Goal: Information Seeking & Learning: Find specific fact

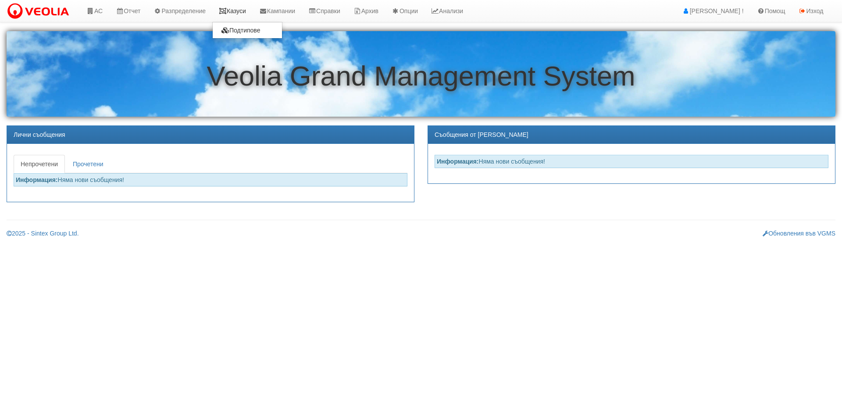
click at [246, 14] on link "Казуси" at bounding box center [232, 11] width 40 height 22
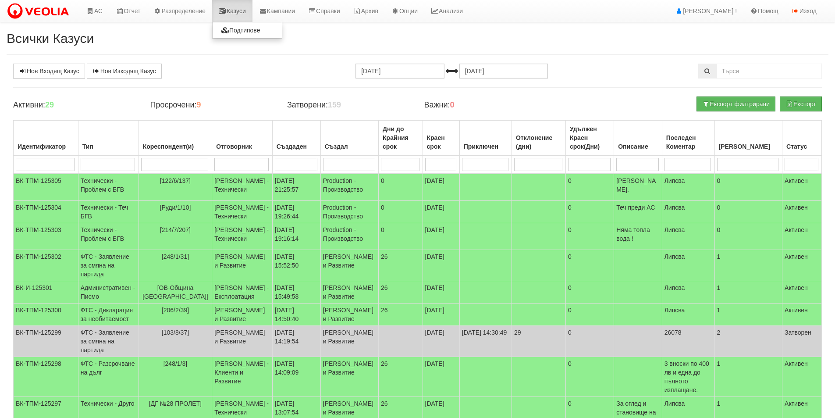
click at [253, 9] on link "Казуси" at bounding box center [232, 11] width 40 height 22
click at [97, 9] on link "АС" at bounding box center [94, 11] width 29 height 22
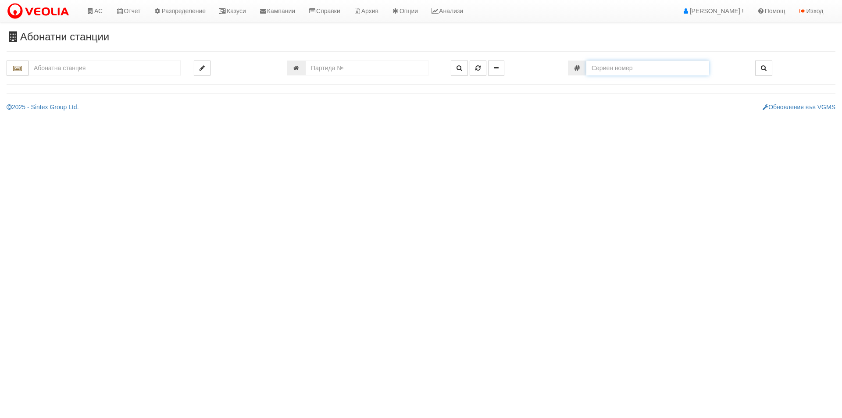
click at [684, 73] on input "number" at bounding box center [647, 68] width 123 height 15
type input "58295514"
type input "110/8 - "ТЕХЕМ СЪРВИСИС" ЕООД"
type input "2987"
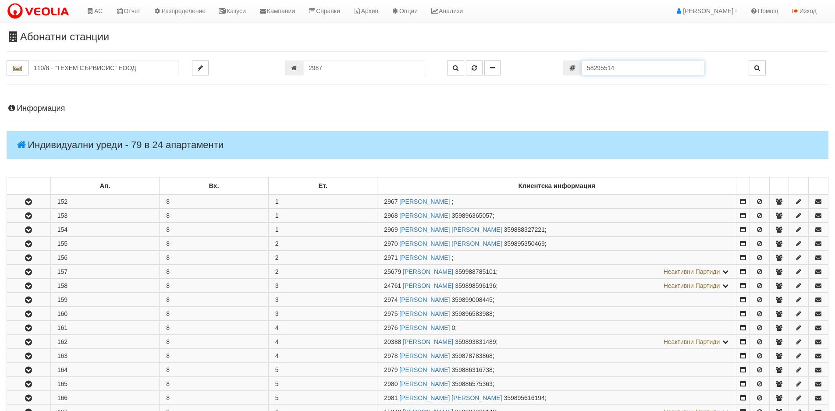
scroll to position [334, 0]
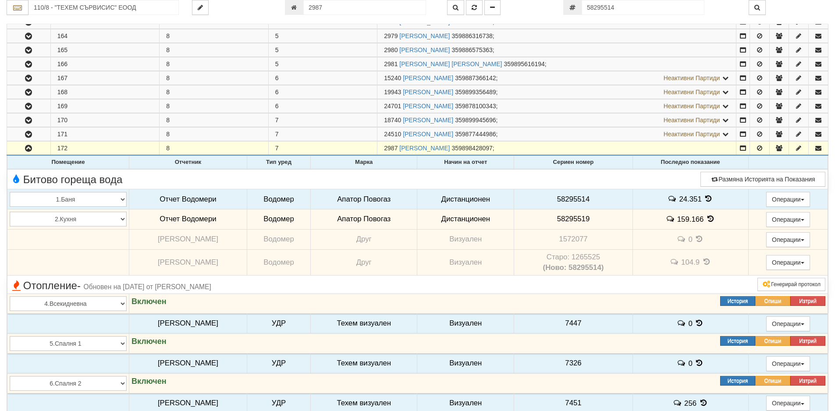
click at [704, 198] on icon at bounding box center [709, 198] width 10 height 7
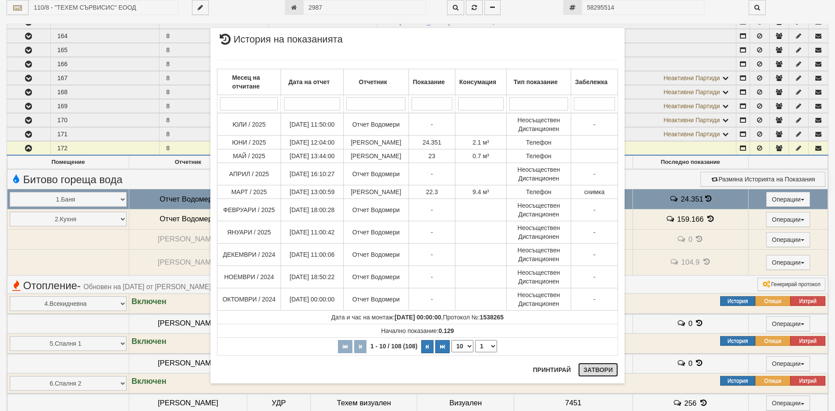
click at [603, 367] on button "Затвори" at bounding box center [598, 370] width 40 height 14
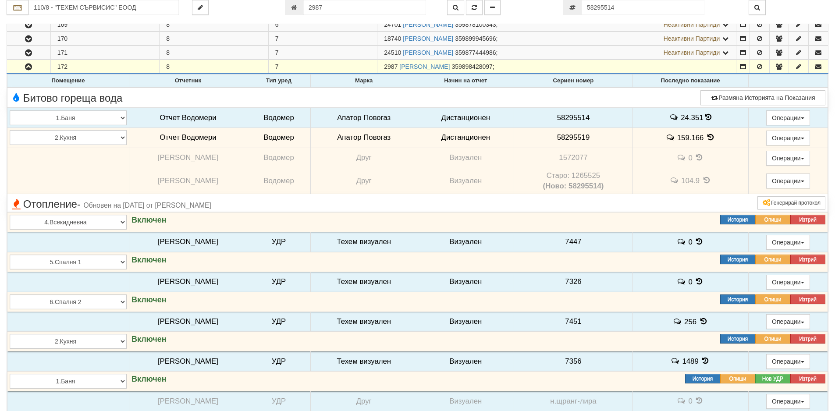
scroll to position [466, 0]
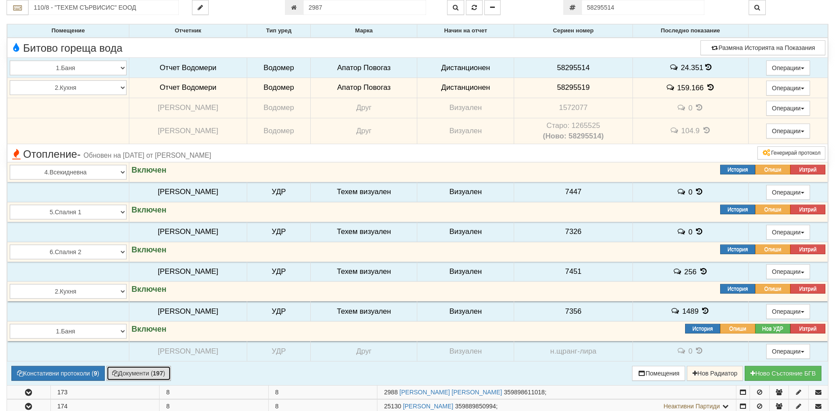
click at [129, 377] on button "Документи ( 197 )" at bounding box center [139, 373] width 64 height 15
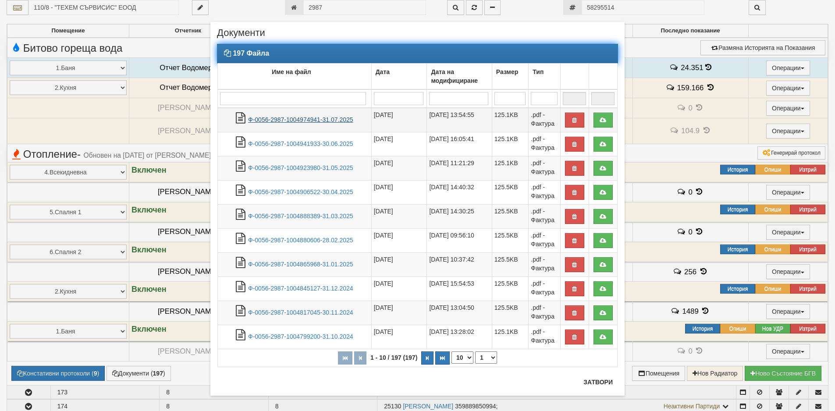
click at [282, 121] on link "Ф-0056-2987-1004974941-31.07.2025" at bounding box center [300, 119] width 105 height 7
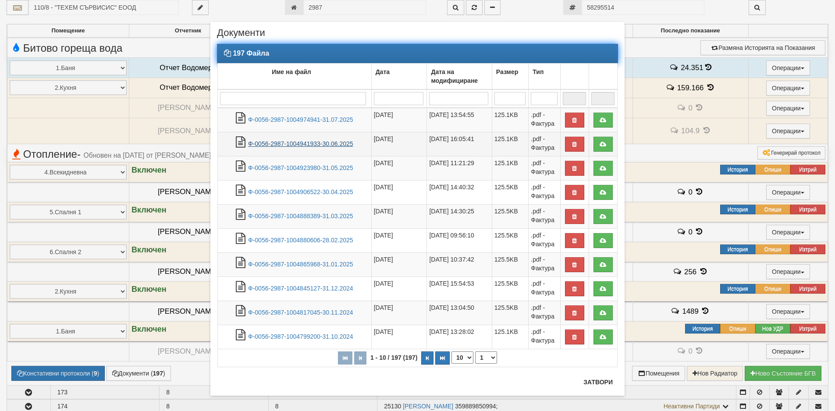
click at [318, 143] on link "Ф-0056-2987-1004941933-30.06.2025" at bounding box center [300, 143] width 105 height 7
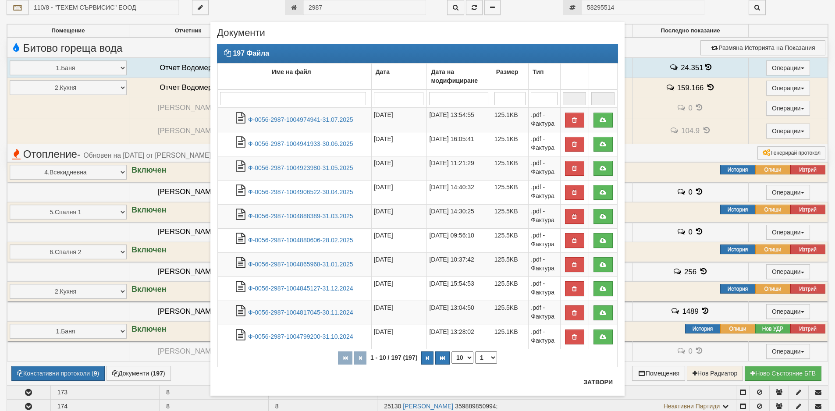
click at [599, 373] on div "197 Файла Име на файл Дата Дата на модифициране Размер Тип 1 - 10 / 197 (197) 1…" at bounding box center [417, 210] width 401 height 332
click at [602, 376] on div "197 Файла Име на файл Дата Дата на модифициране Размер Тип 1 - 10 / 197 (197) 1…" at bounding box center [417, 210] width 401 height 332
click at [589, 381] on button "Затвори" at bounding box center [598, 382] width 40 height 14
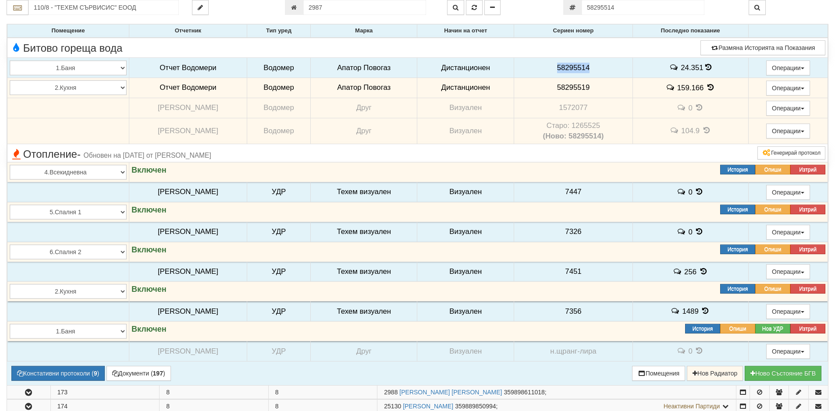
drag, startPoint x: 598, startPoint y: 64, endPoint x: 553, endPoint y: 66, distance: 44.8
click at [550, 66] on td "58295514" at bounding box center [573, 68] width 118 height 20
copy span "58295514"
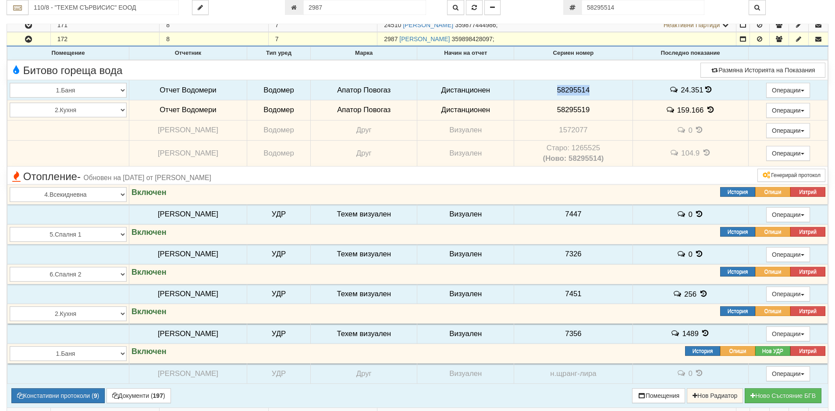
scroll to position [422, 0]
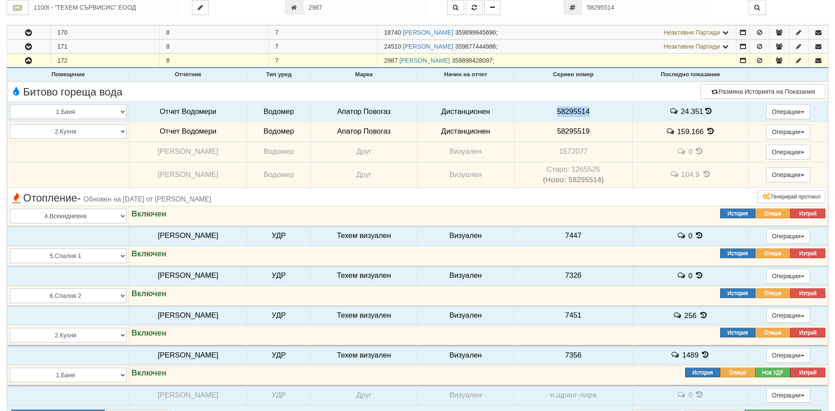
copy span "58295514"
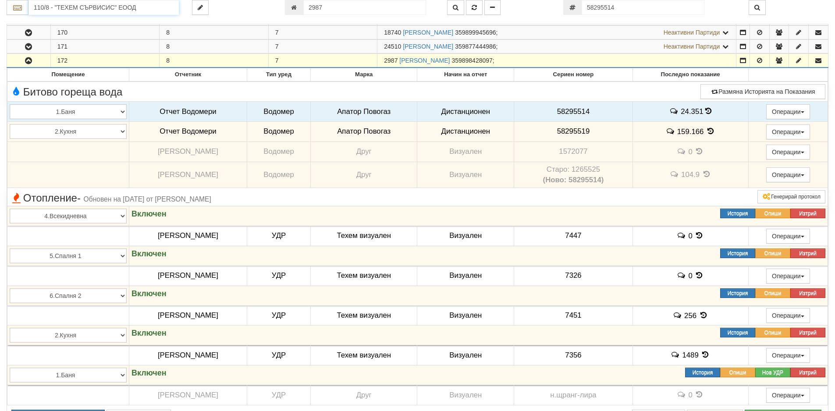
click at [89, 11] on input "110/8 - "ТЕХЕМ СЪРВИСИС" ЕООД" at bounding box center [104, 7] width 150 height 15
click at [68, 25] on div "082/1 - Трошево - "ВЕОЛИЯ"" at bounding box center [104, 21] width 148 height 10
type input "082/1 - Трошево - "ВЕОЛИЯ""
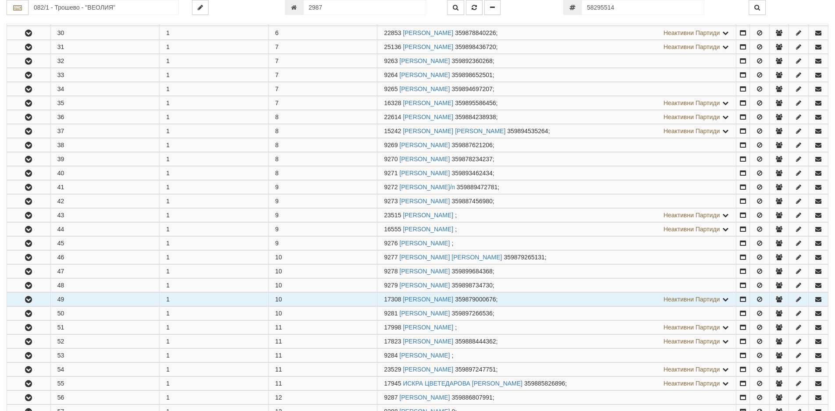
scroll to position [614, 0]
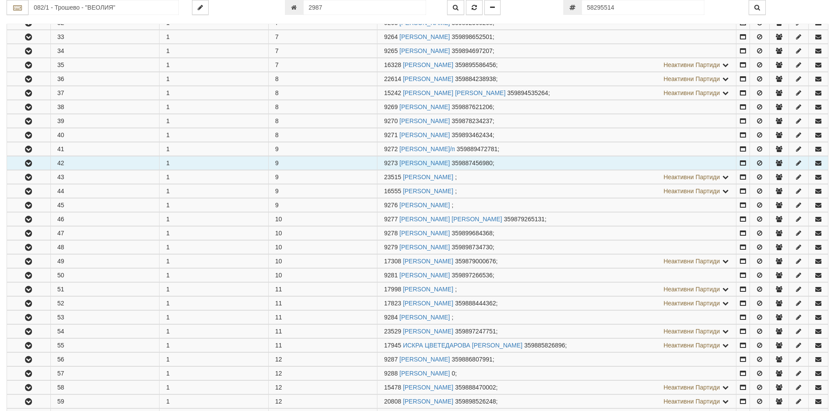
click at [29, 167] on icon "button" at bounding box center [28, 163] width 11 height 6
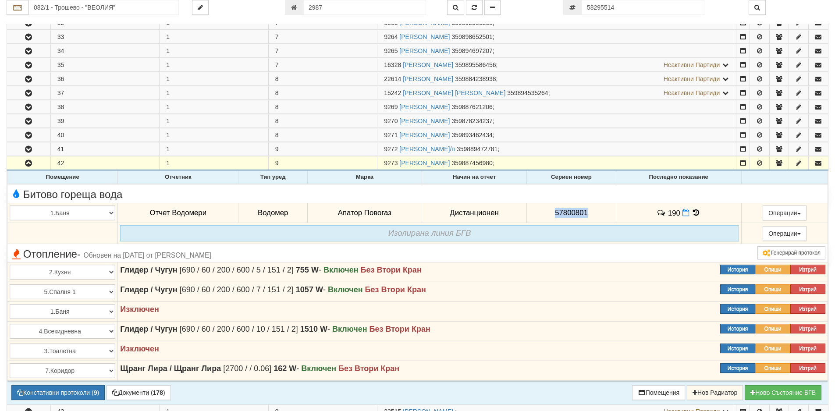
drag, startPoint x: 594, startPoint y: 215, endPoint x: 536, endPoint y: 215, distance: 57.9
click at [536, 215] on td "57800801" at bounding box center [571, 213] width 89 height 20
copy span "57800801"
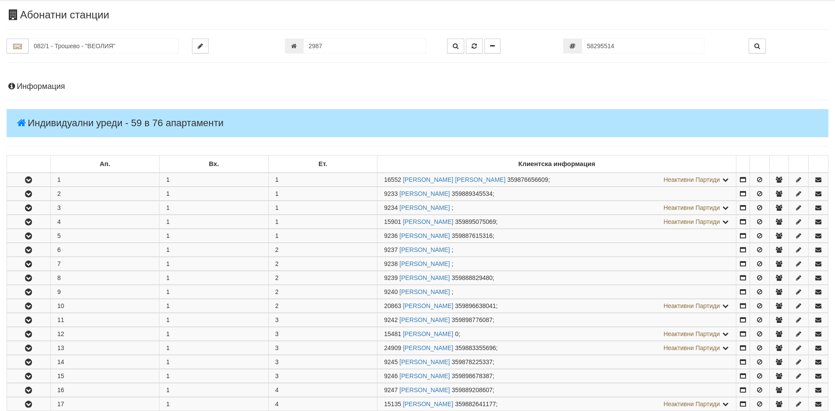
scroll to position [0, 0]
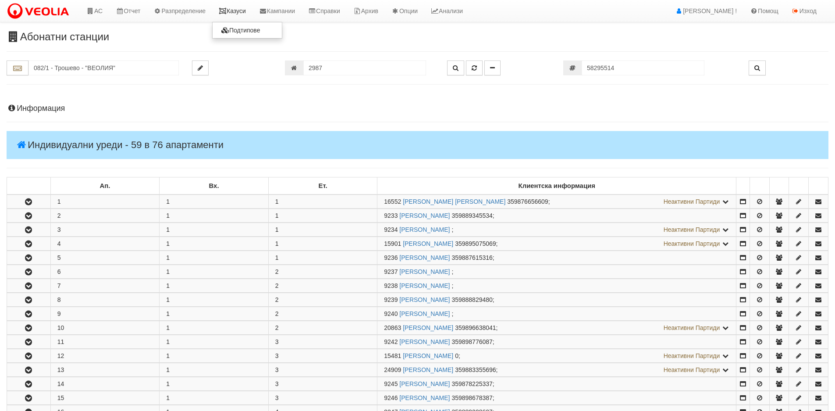
click at [246, 12] on link "Казуси" at bounding box center [232, 11] width 40 height 22
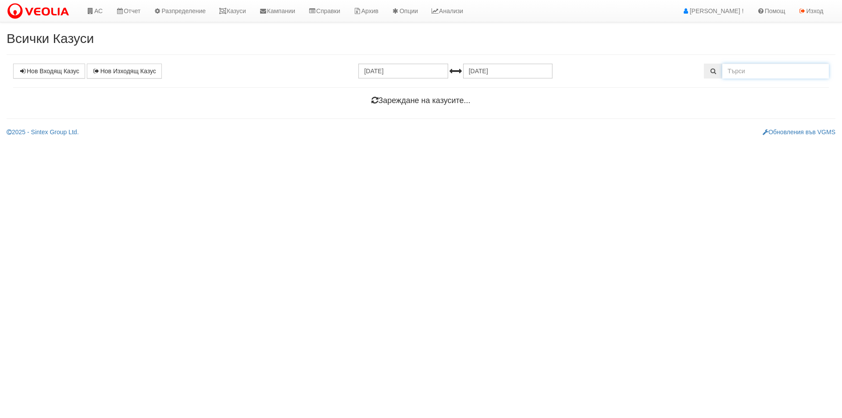
click at [753, 70] on input "text" at bounding box center [775, 71] width 107 height 15
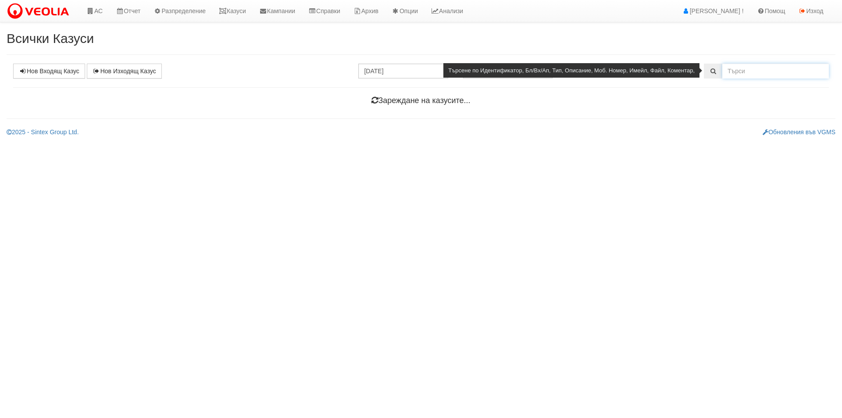
paste input "26095"
type input "26095"
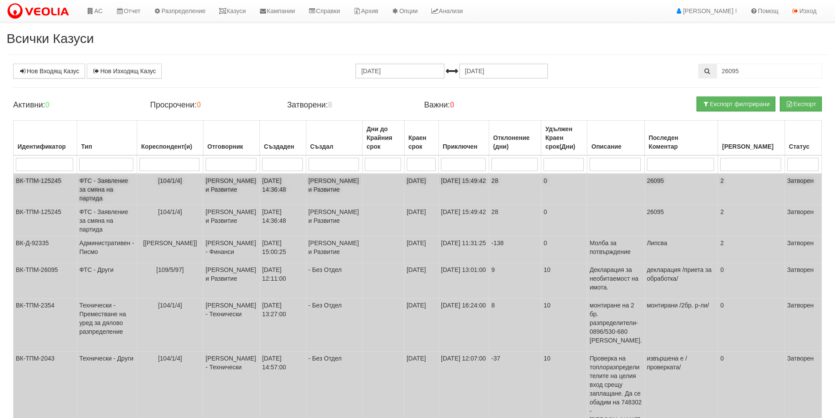
click at [186, 200] on td "[104/1/4]" at bounding box center [170, 190] width 66 height 32
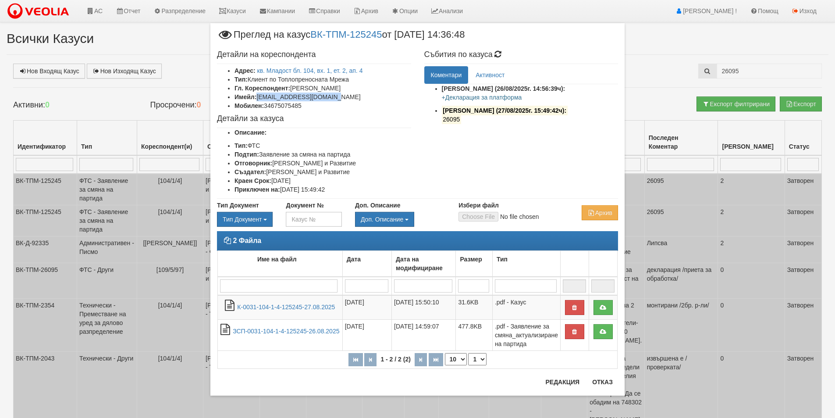
drag, startPoint x: 340, startPoint y: 96, endPoint x: 259, endPoint y: 99, distance: 80.7
click at [259, 99] on li "Имейл: gergana.koleva@gmai.com" at bounding box center [323, 97] width 177 height 9
copy li "gergana.koleva@gmai.com"
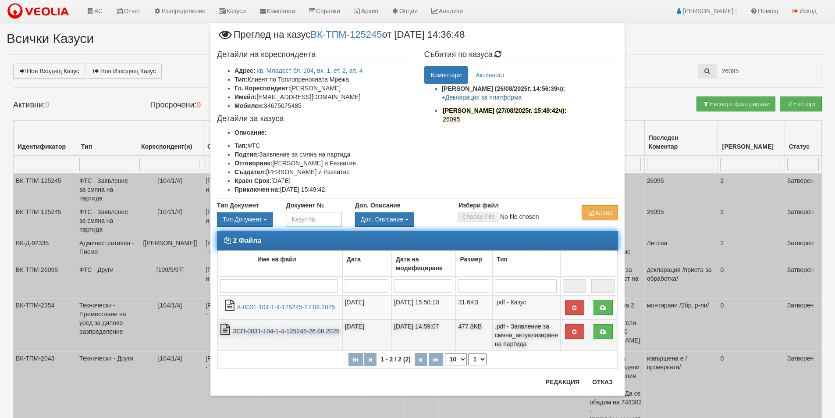
click at [297, 330] on link "ЗСП-0031-104-1-4-125245-26.08.2025" at bounding box center [286, 331] width 107 height 7
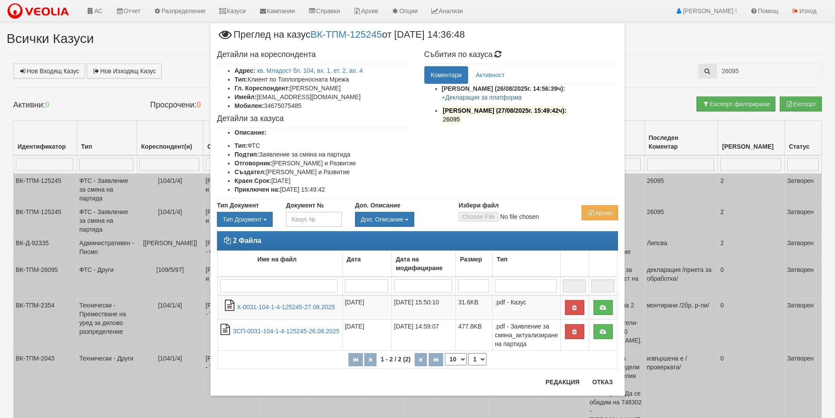
click at [224, 17] on div "× Преглед на казус ВК-ТПМ-125245 от 26/08/2025 14:36:48 Детайли на кореспондент…" at bounding box center [418, 208] width 428 height 417
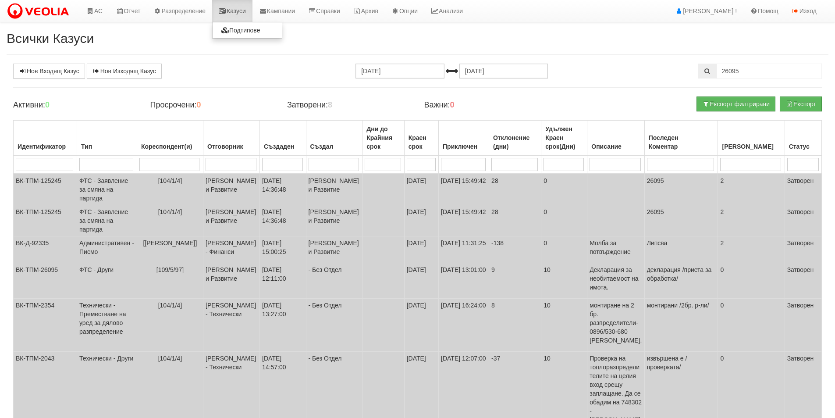
click at [233, 14] on link "Казуси" at bounding box center [232, 11] width 40 height 22
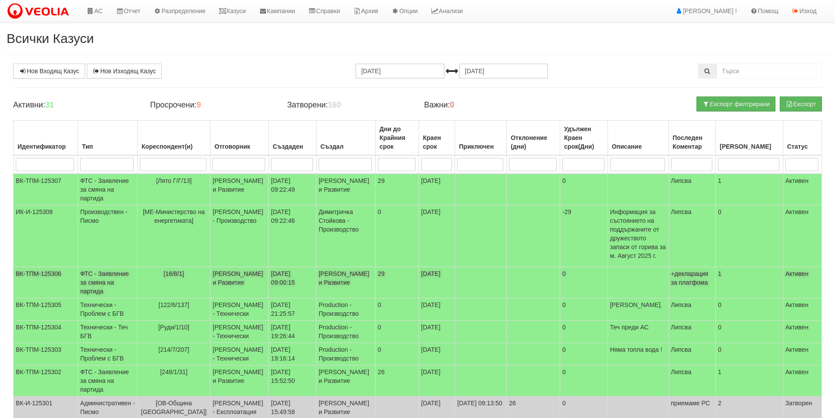
click at [144, 292] on td "[16/8/1]" at bounding box center [173, 282] width 73 height 31
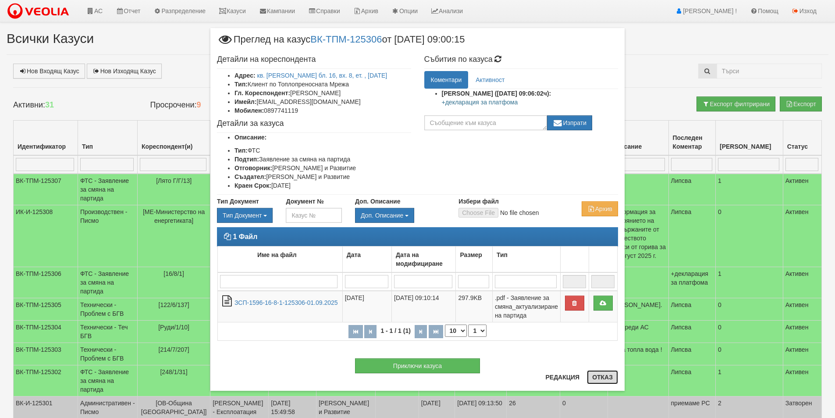
click at [615, 379] on button "Отказ" at bounding box center [602, 377] width 31 height 14
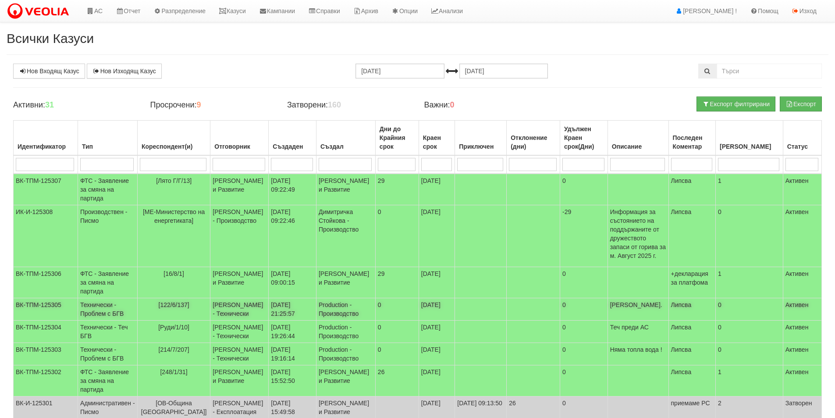
click at [167, 321] on td "[122/6/137]" at bounding box center [173, 309] width 73 height 22
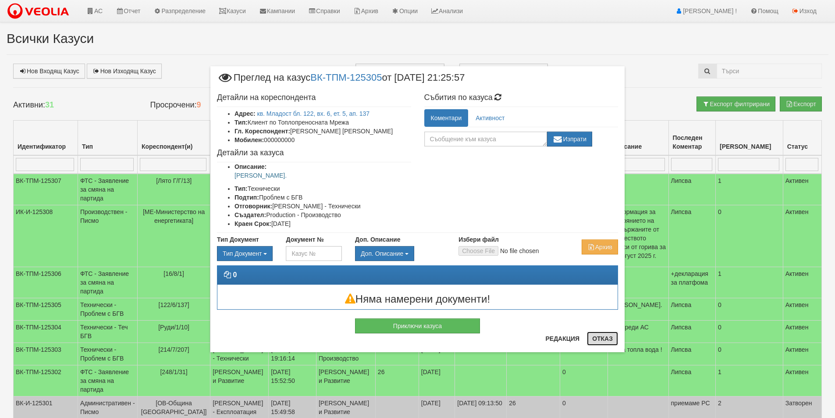
click at [600, 335] on button "Отказ" at bounding box center [602, 339] width 31 height 14
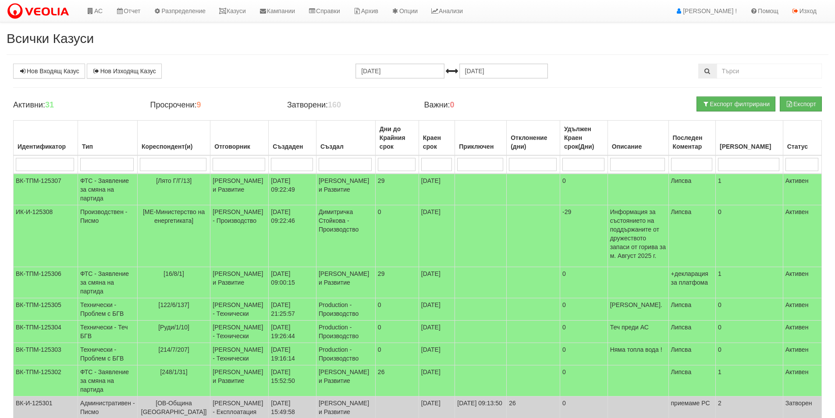
click at [203, 68] on div "Нов Входящ Казус Нов Изходящ Казус" at bounding box center [144, 71] width 274 height 15
click at [227, 8] on icon at bounding box center [223, 11] width 8 height 6
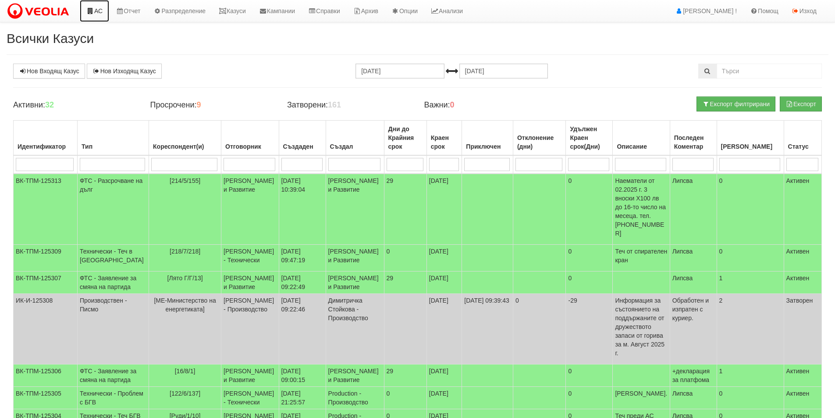
click at [103, 11] on link "АС" at bounding box center [94, 11] width 29 height 22
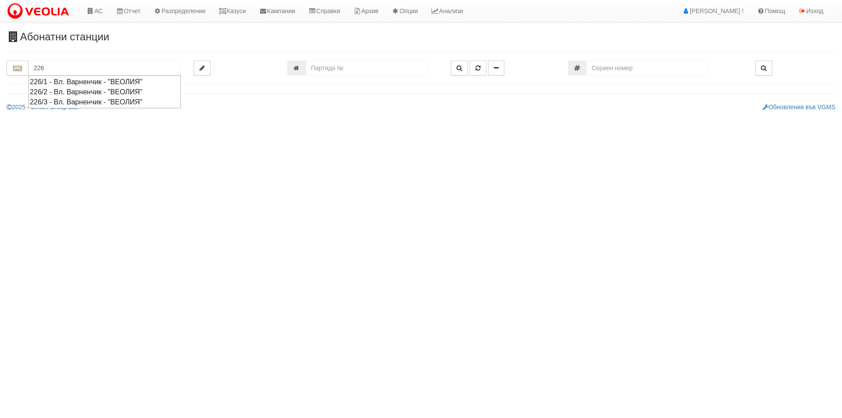
click at [125, 81] on div "226/1 - Вл. Варненчик - "ВЕОЛИЯ"" at bounding box center [105, 82] width 150 height 10
type input "226/1 - Вл. Варненчик - "ВЕОЛИЯ""
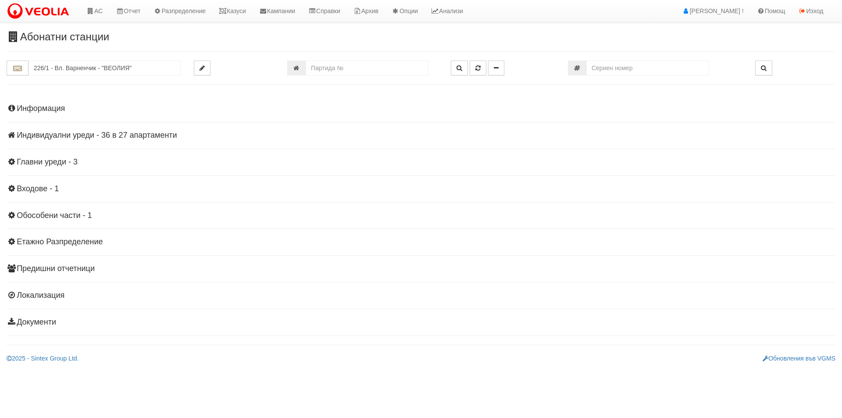
click at [100, 132] on h4 "Индивидуални уреди - 36 в 27 апартаменти" at bounding box center [421, 135] width 829 height 9
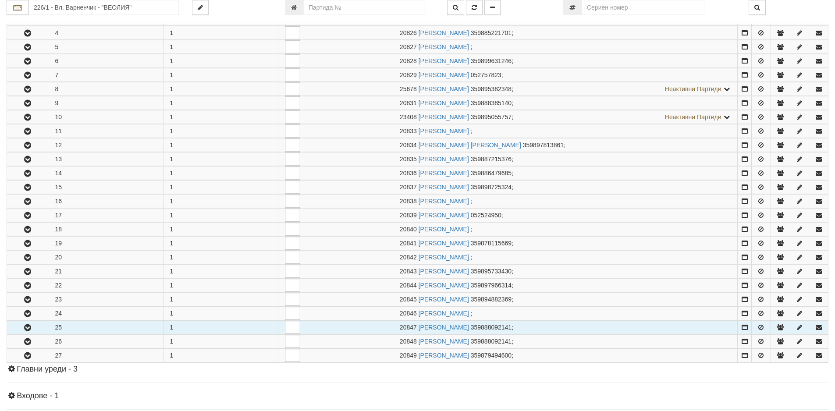
scroll to position [263, 0]
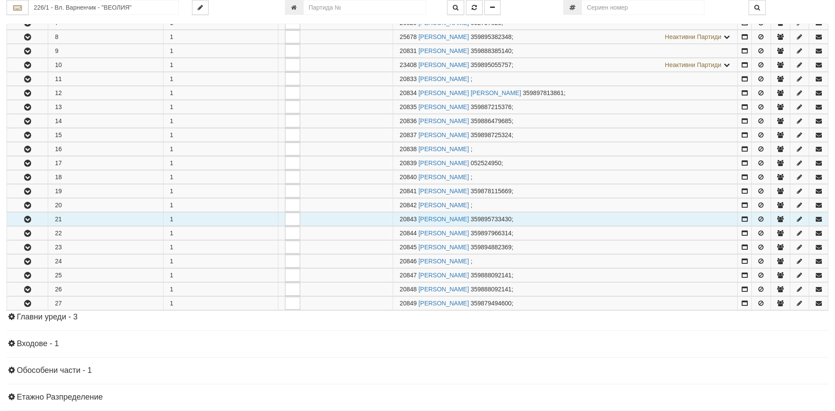
click at [21, 222] on button "button" at bounding box center [27, 219] width 41 height 13
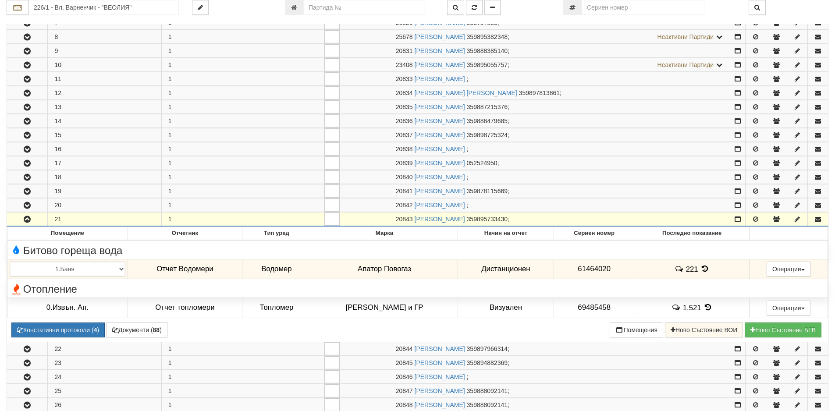
drag, startPoint x: 414, startPoint y: 220, endPoint x: 385, endPoint y: 221, distance: 28.1
click at [385, 221] on tr "21 1 20843 [PERSON_NAME] 359895733430 ;" at bounding box center [418, 220] width 822 height 14
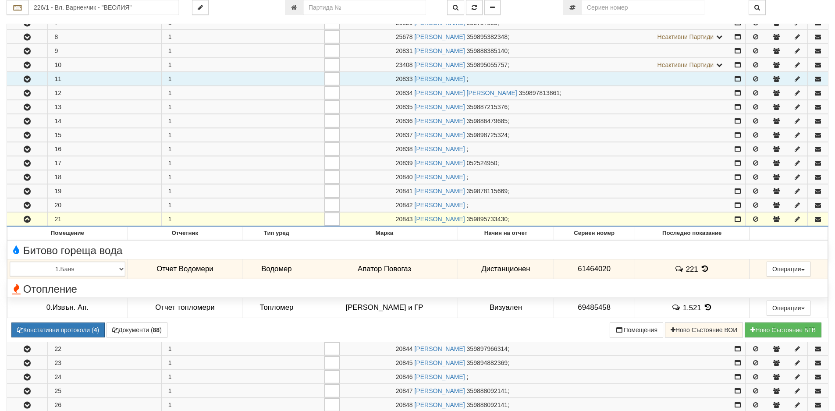
copy tr "20843"
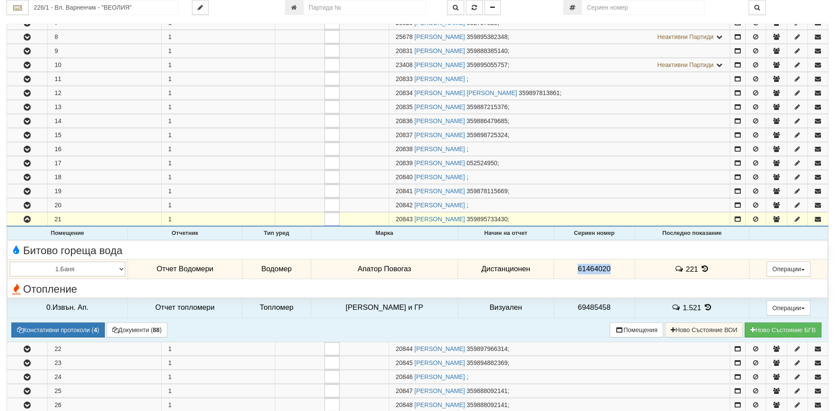
drag, startPoint x: 613, startPoint y: 270, endPoint x: 567, endPoint y: 276, distance: 46.0
click at [567, 276] on td "61464020" at bounding box center [594, 269] width 81 height 20
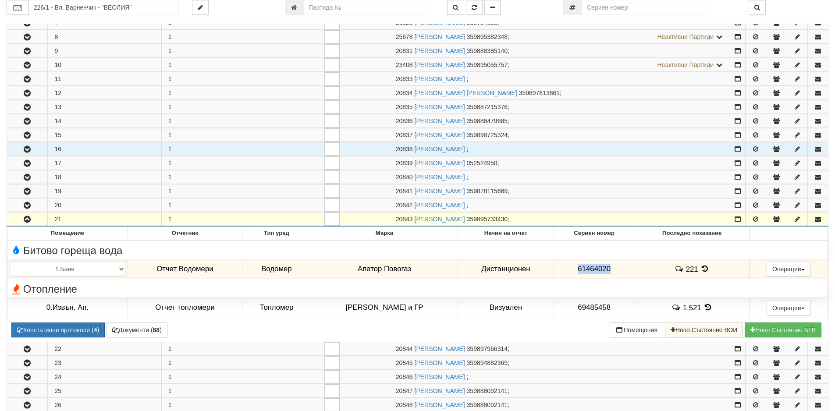
copy span "61464020"
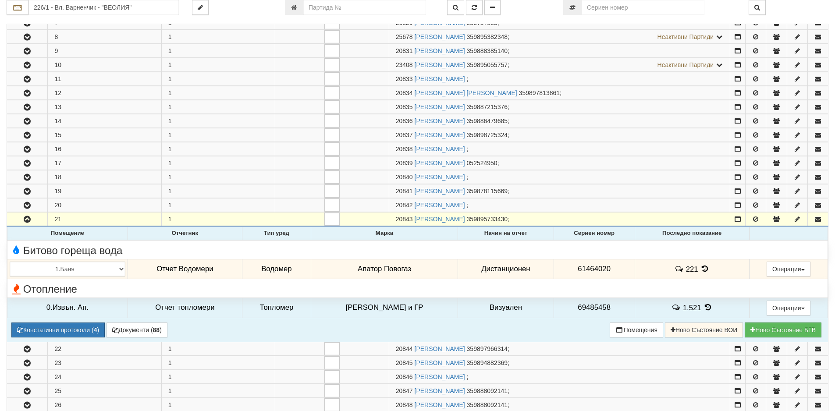
click at [701, 268] on icon at bounding box center [705, 268] width 10 height 7
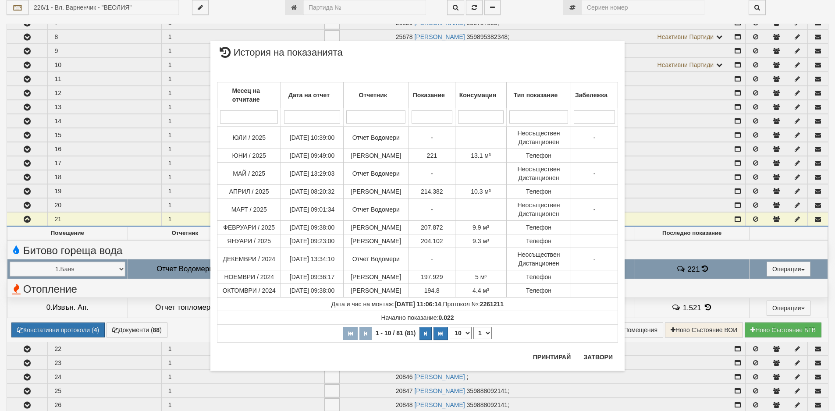
click at [614, 350] on div "Месец на отчитане Дата на отчет Отчетник Показание Консумация Тип показание Заб…" at bounding box center [417, 208] width 401 height 288
drag, startPoint x: 614, startPoint y: 351, endPoint x: 610, endPoint y: 356, distance: 6.2
click at [614, 352] on div "Месец на отчитане Дата на отчет Отчетник Показание Консумация Тип показание Заб…" at bounding box center [417, 208] width 401 height 288
click at [610, 356] on button "Затвори" at bounding box center [598, 357] width 40 height 14
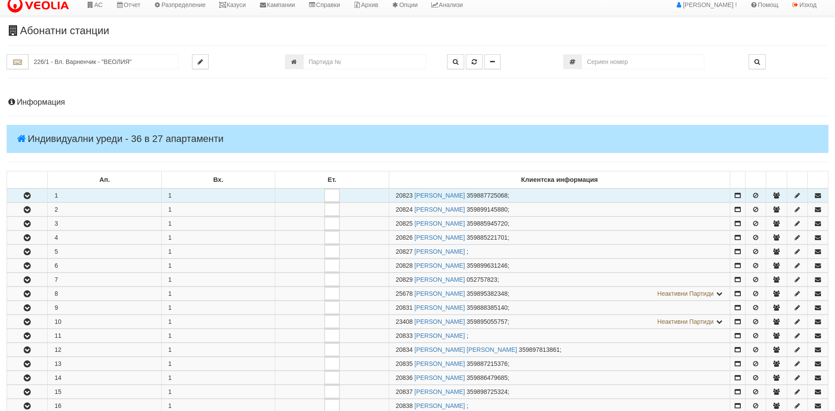
scroll to position [0, 0]
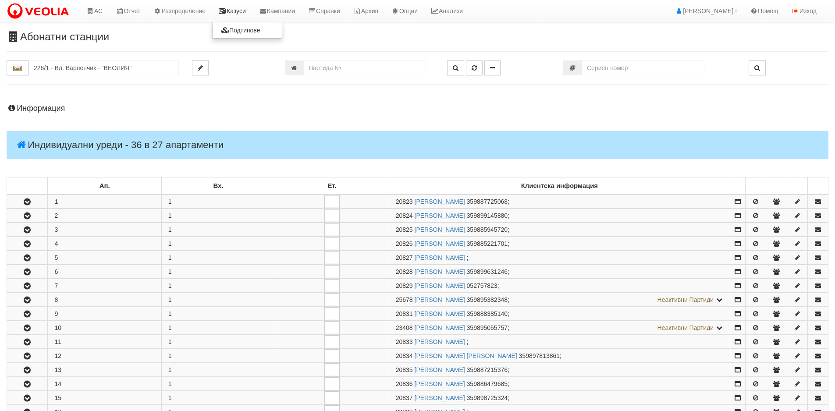
click at [235, 12] on link "Казуси" at bounding box center [232, 11] width 40 height 22
